Goal: Navigation & Orientation: Find specific page/section

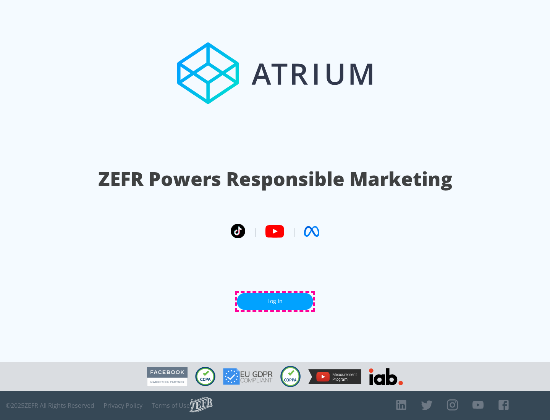
click at [275, 301] on link "Log In" at bounding box center [275, 301] width 76 height 17
